Goal: Task Accomplishment & Management: Manage account settings

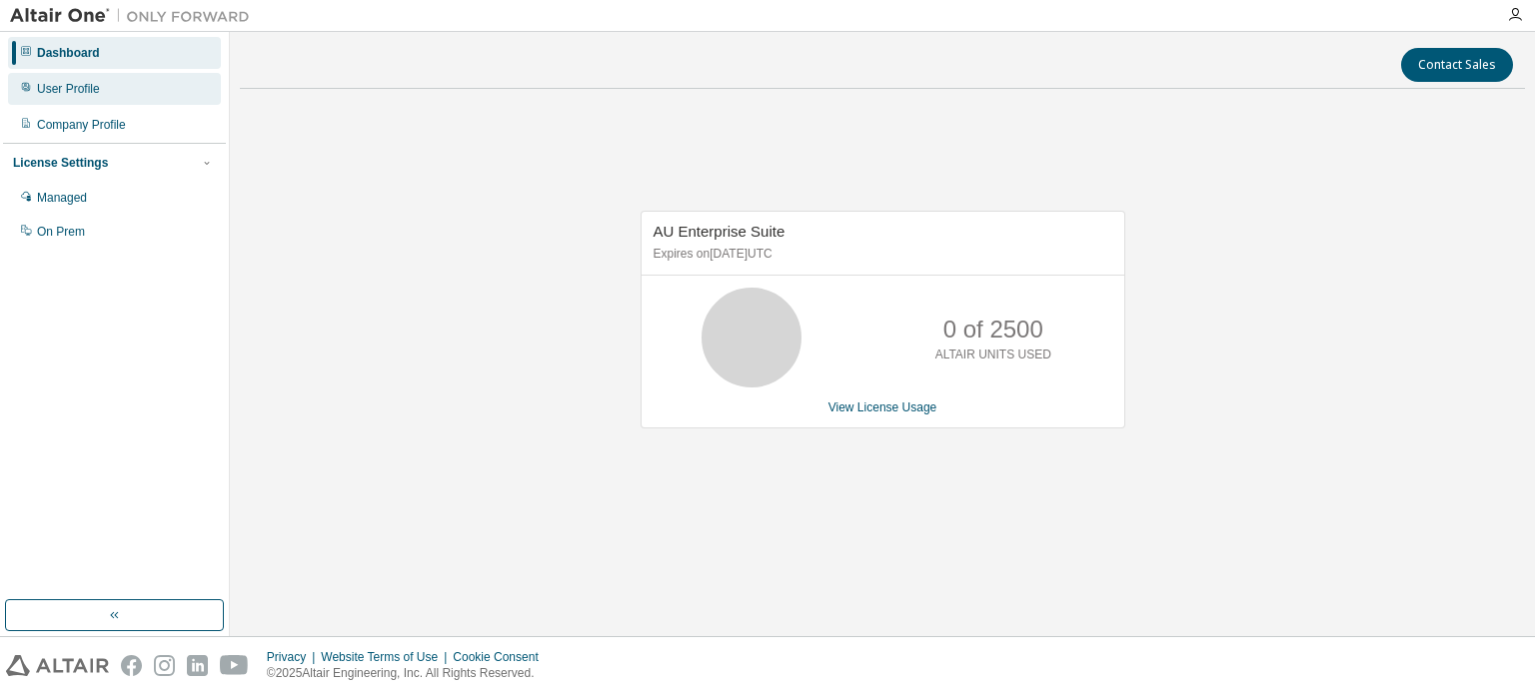
click at [72, 87] on div "User Profile" at bounding box center [68, 89] width 63 height 16
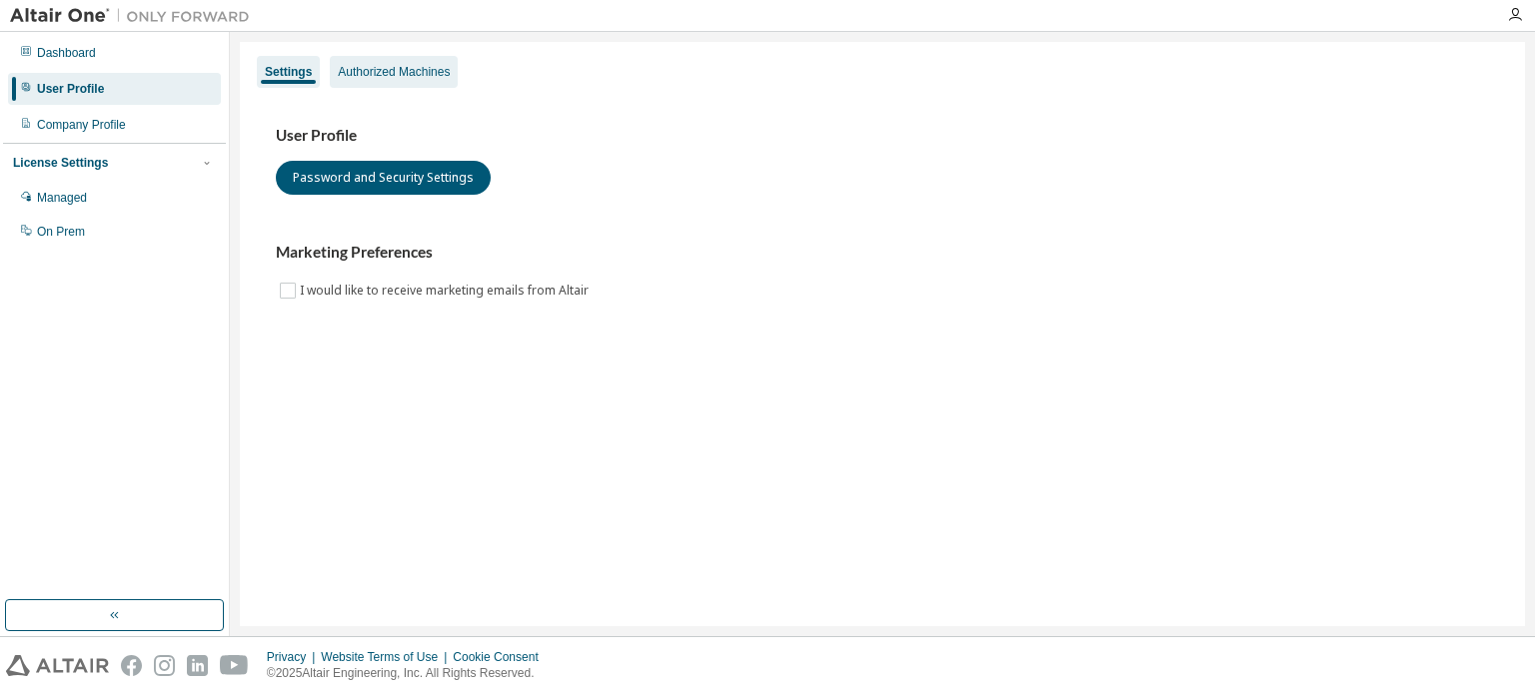
click at [376, 67] on div "Authorized Machines" at bounding box center [394, 72] width 112 height 16
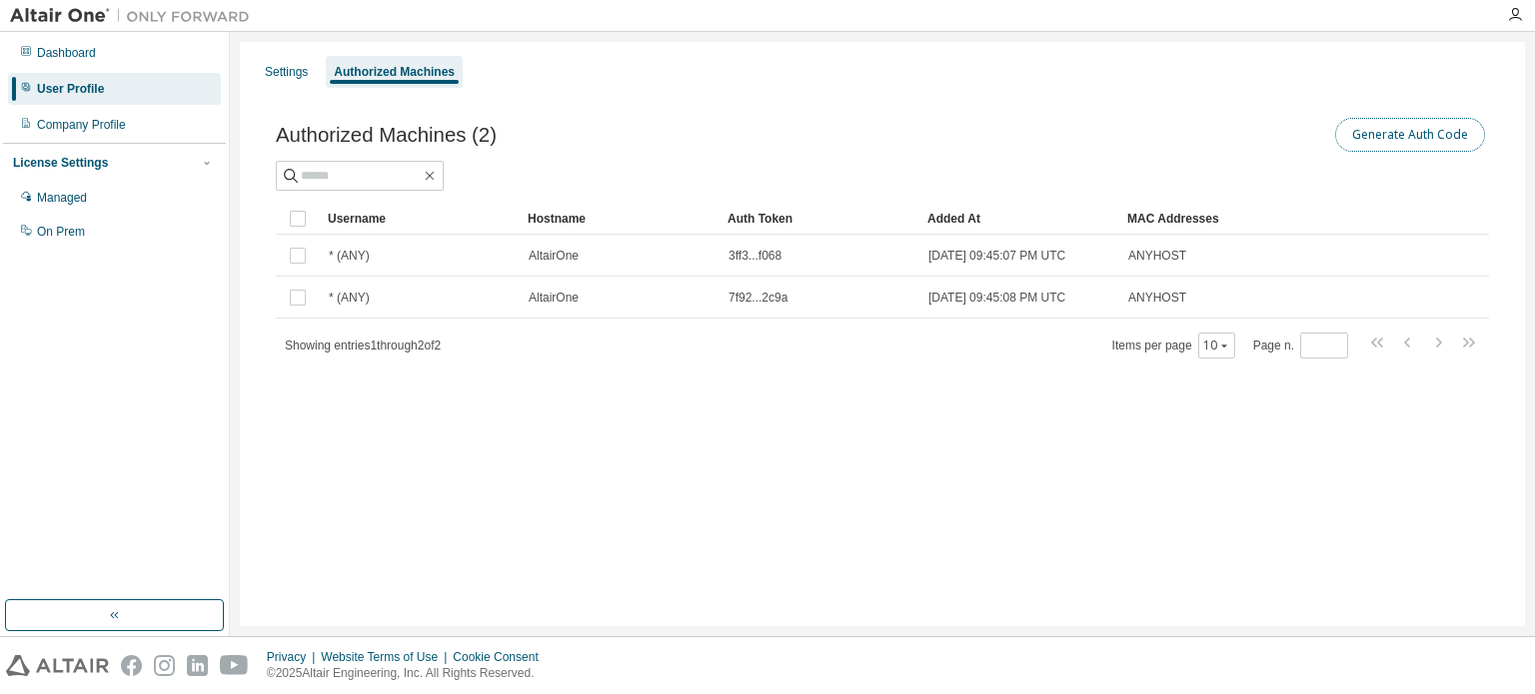
click at [1459, 128] on button "Generate Auth Code" at bounding box center [1410, 135] width 150 height 34
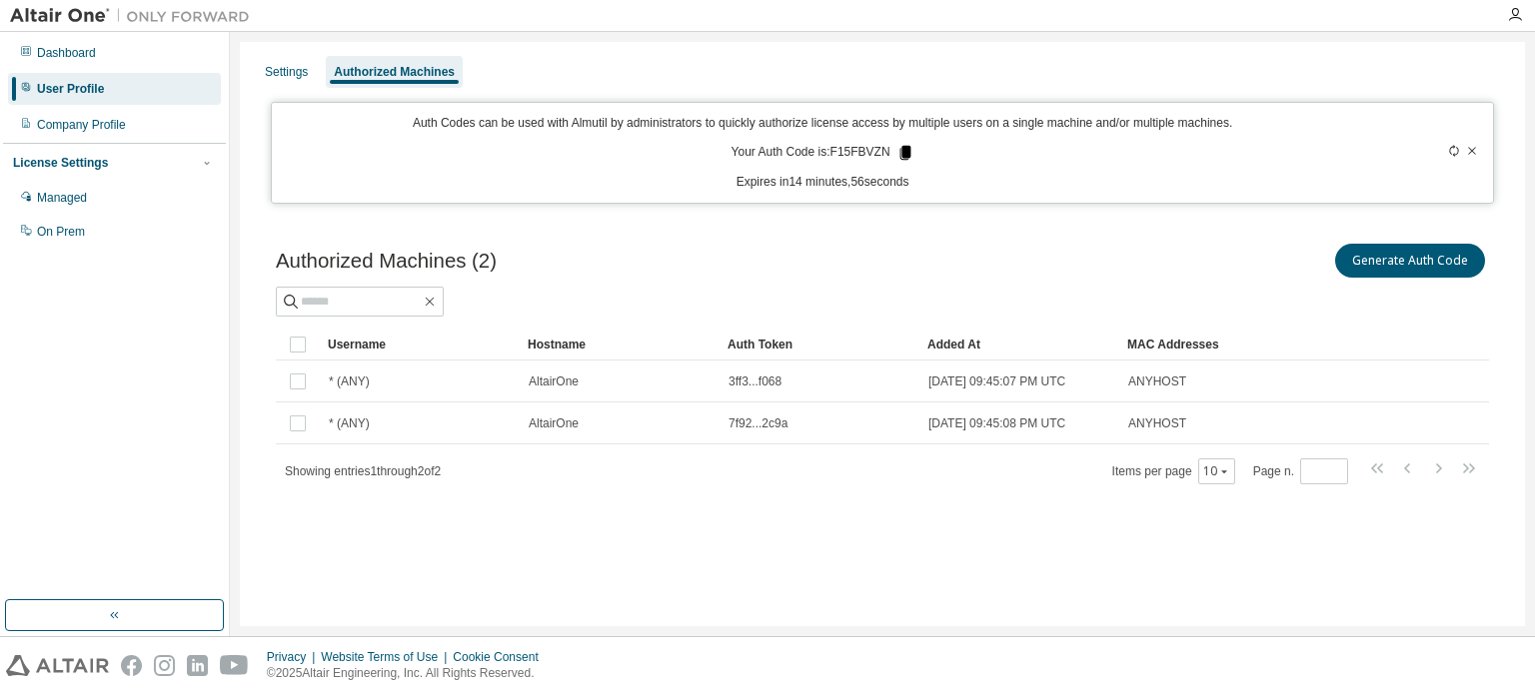
click at [899, 153] on icon at bounding box center [905, 153] width 18 height 18
